Goal: Transaction & Acquisition: Purchase product/service

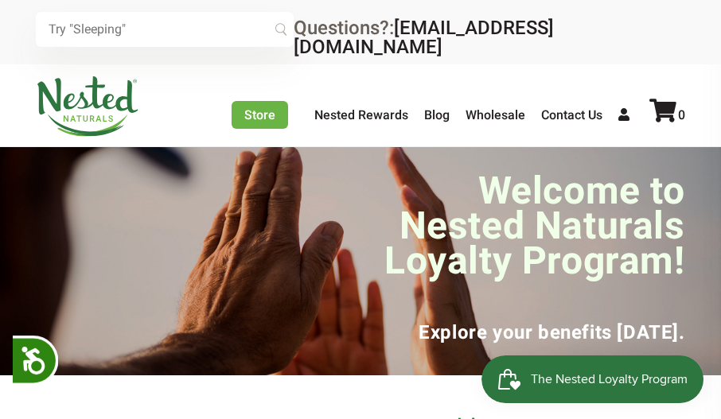
click at [184, 34] on input "text" at bounding box center [165, 29] width 258 height 35
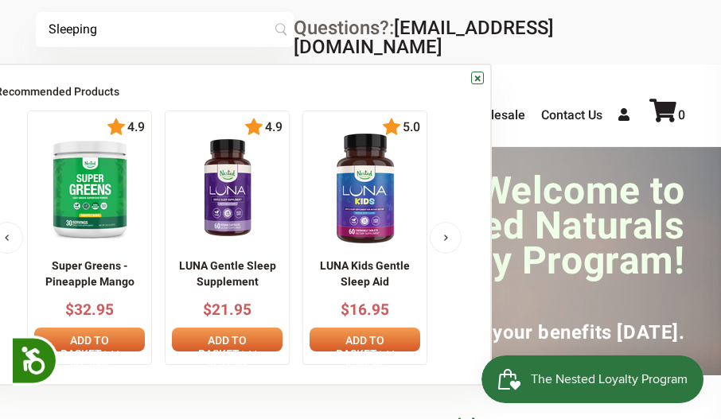
type input "Sleeping"
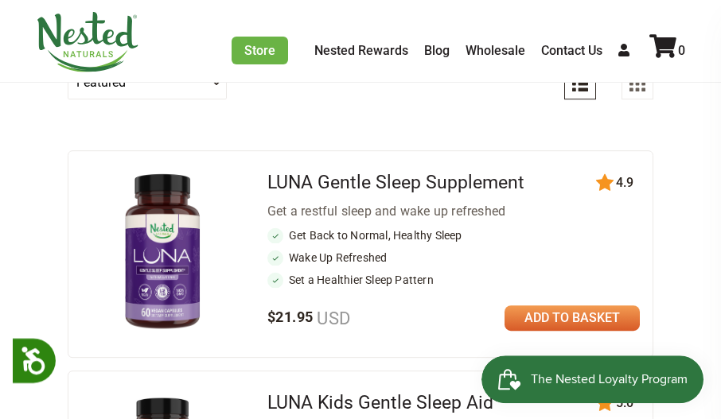
scroll to position [156, 0]
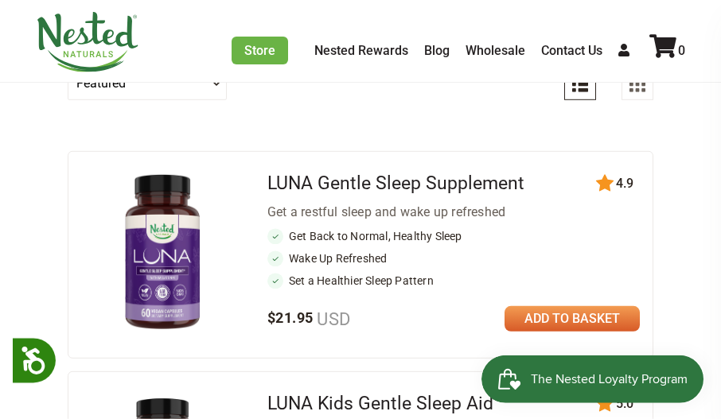
click at [612, 310] on link at bounding box center [572, 318] width 135 height 25
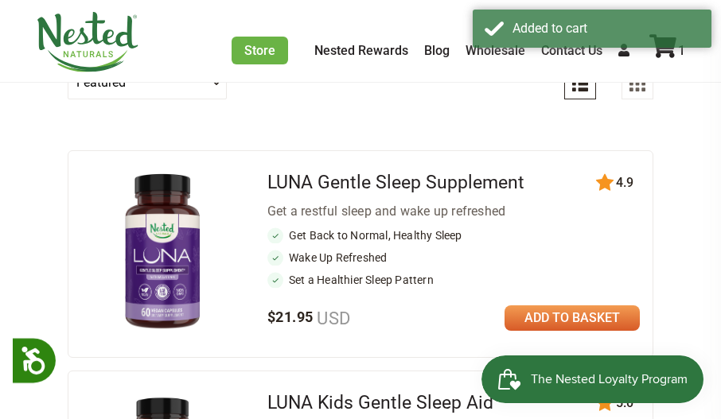
click at [621, 307] on link at bounding box center [572, 318] width 135 height 25
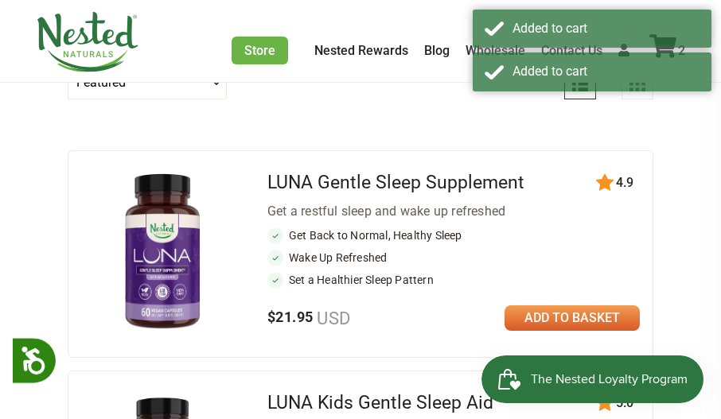
click at [621, 307] on link at bounding box center [572, 318] width 135 height 25
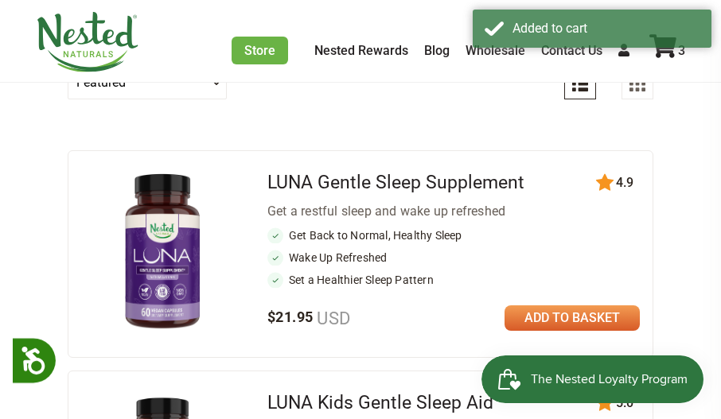
click at [666, 44] on div "Added to cart" at bounding box center [592, 29] width 239 height 38
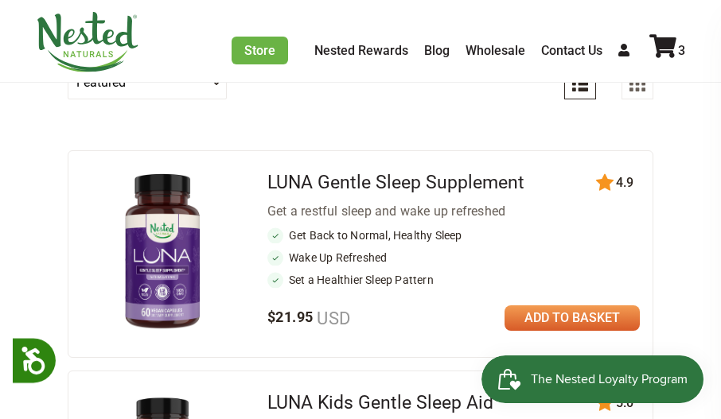
click at [671, 47] on icon at bounding box center [662, 46] width 27 height 24
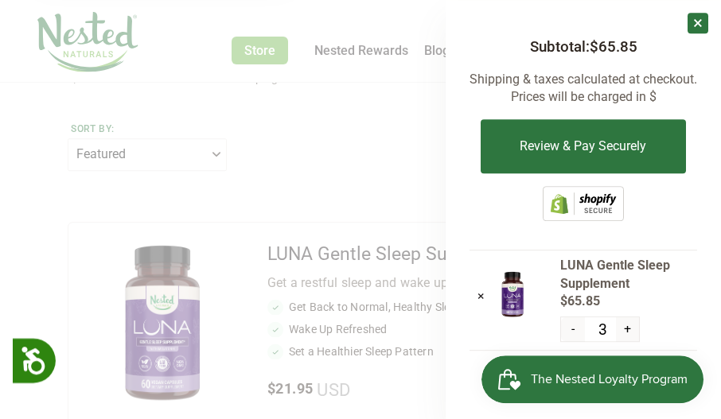
scroll to position [84, 0]
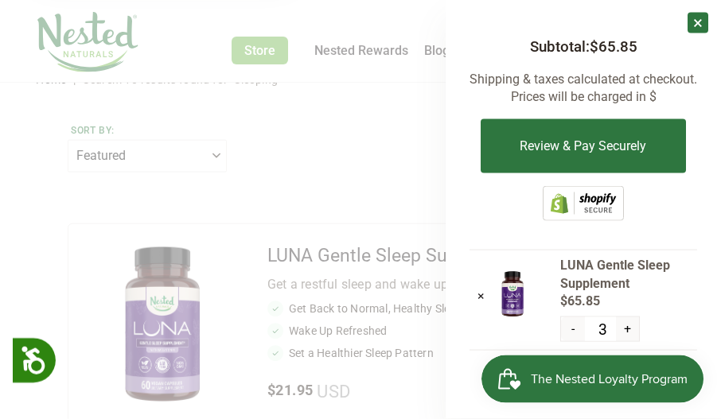
click at [632, 142] on button "Review & Pay Securely" at bounding box center [583, 146] width 205 height 54
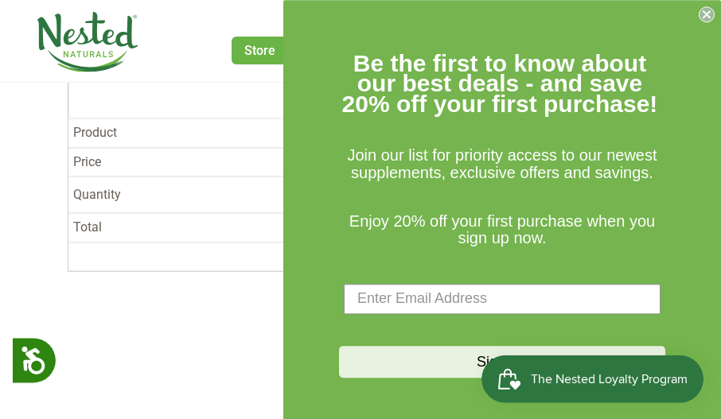
scroll to position [205, 0]
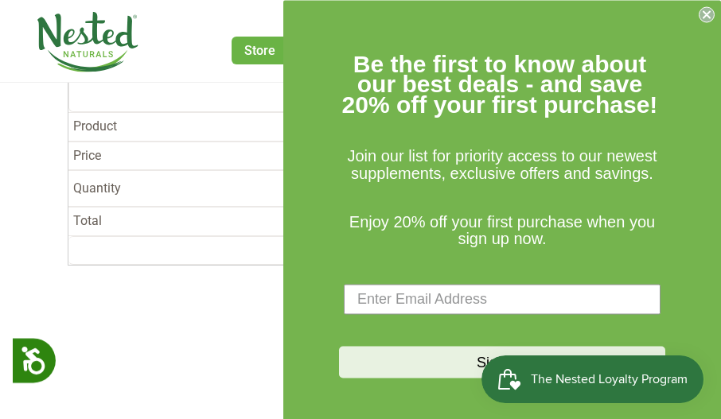
click at [710, 13] on circle "Close dialog" at bounding box center [707, 14] width 15 height 15
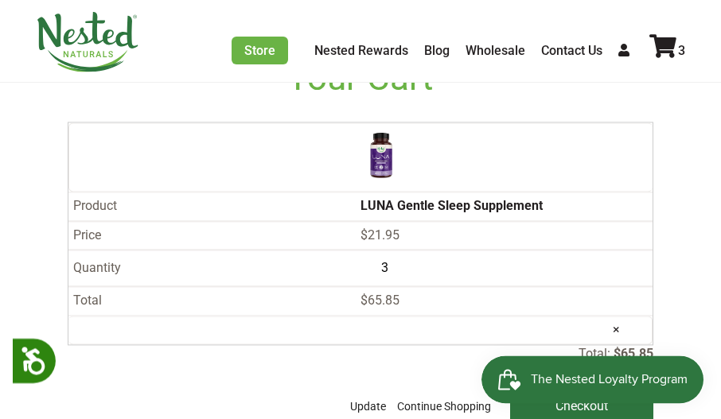
scroll to position [126, 0]
click at [361, 181] on img at bounding box center [381, 156] width 40 height 52
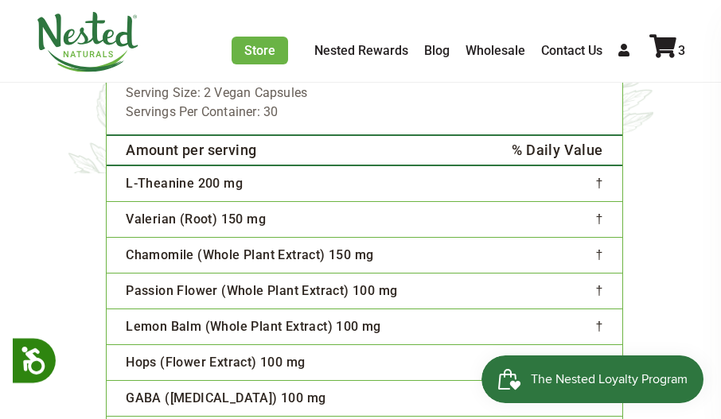
scroll to position [3736, 0]
